Goal: Task Accomplishment & Management: Manage account settings

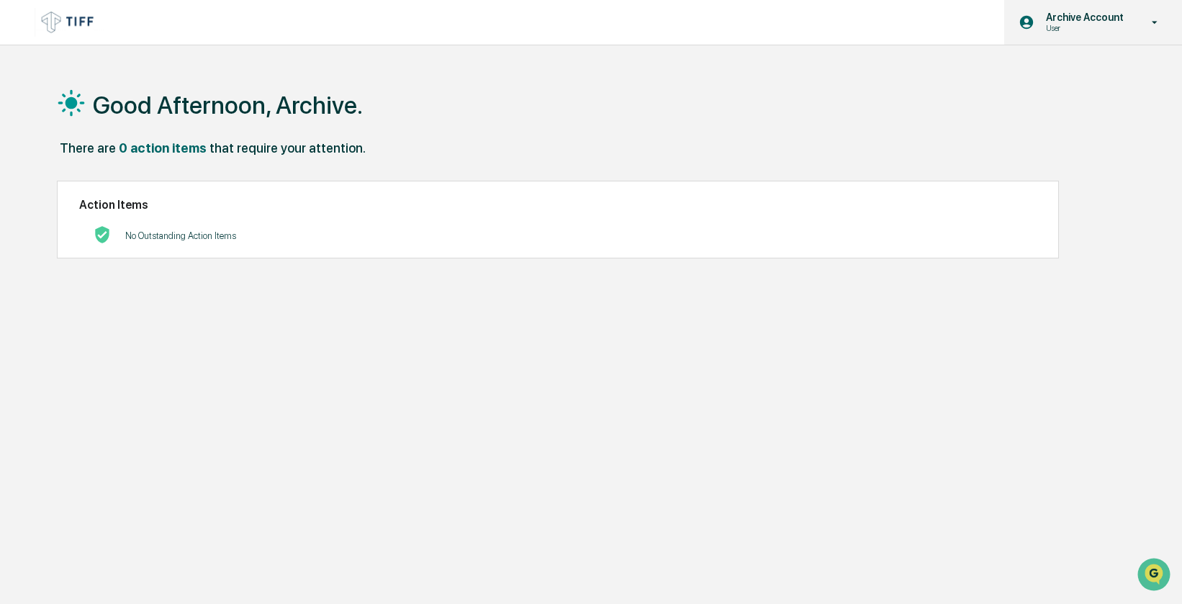
click at [1160, 22] on icon at bounding box center [1155, 23] width 25 height 14
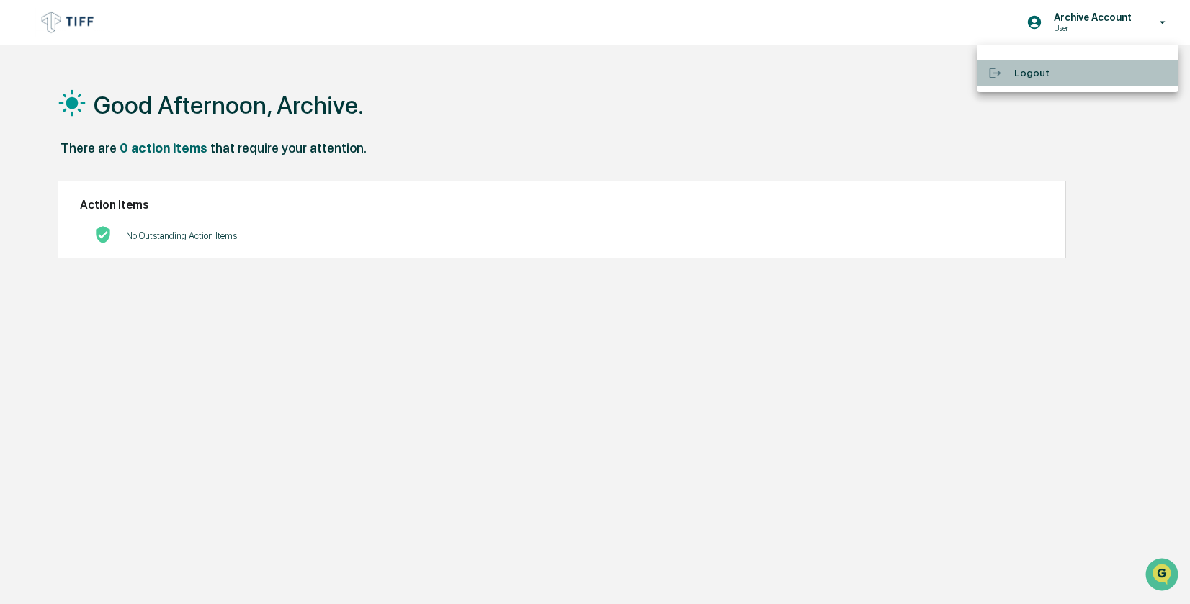
click at [1024, 76] on li "Logout" at bounding box center [1078, 73] width 202 height 27
click at [71, 17] on img at bounding box center [69, 22] width 69 height 28
